Goal: Find contact information: Find contact information

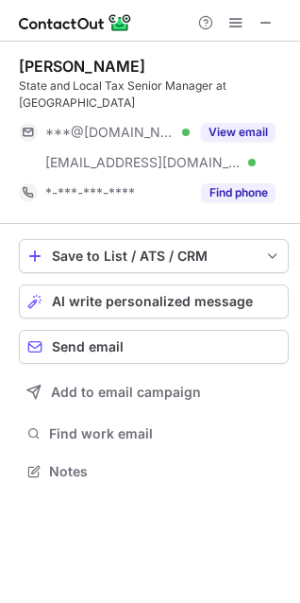
scroll to position [440, 300]
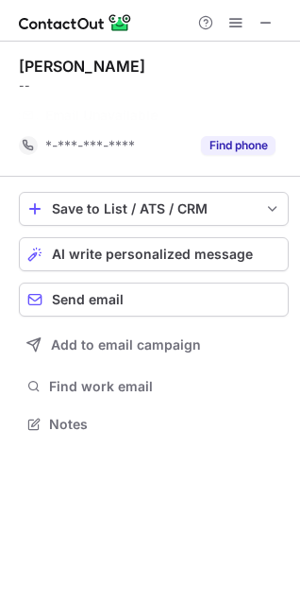
scroll to position [380, 300]
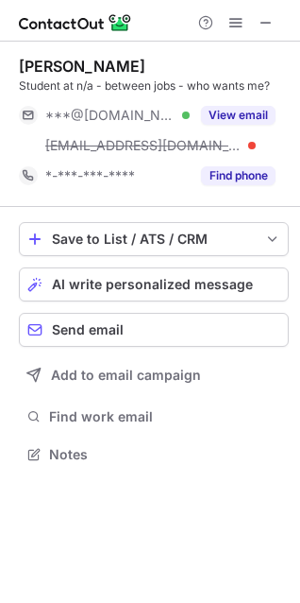
scroll to position [440, 300]
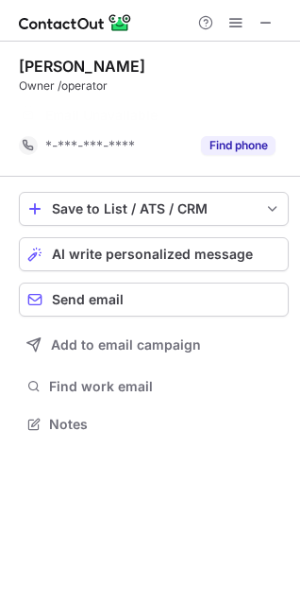
scroll to position [380, 300]
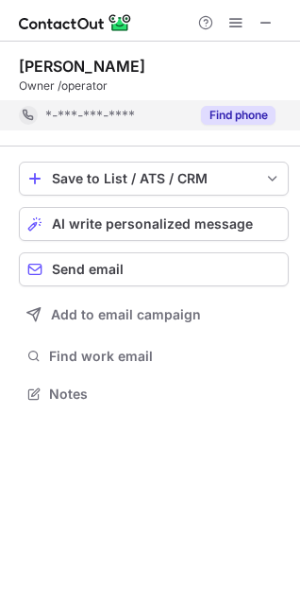
click at [229, 115] on button "Find phone" at bounding box center [238, 115] width 75 height 19
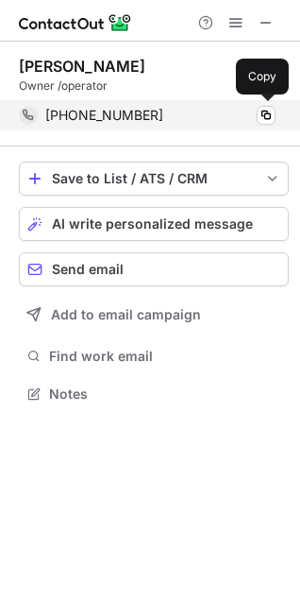
click at [97, 117] on span "[PHONE_NUMBER]" at bounding box center [104, 115] width 118 height 17
